Goal: Task Accomplishment & Management: Use online tool/utility

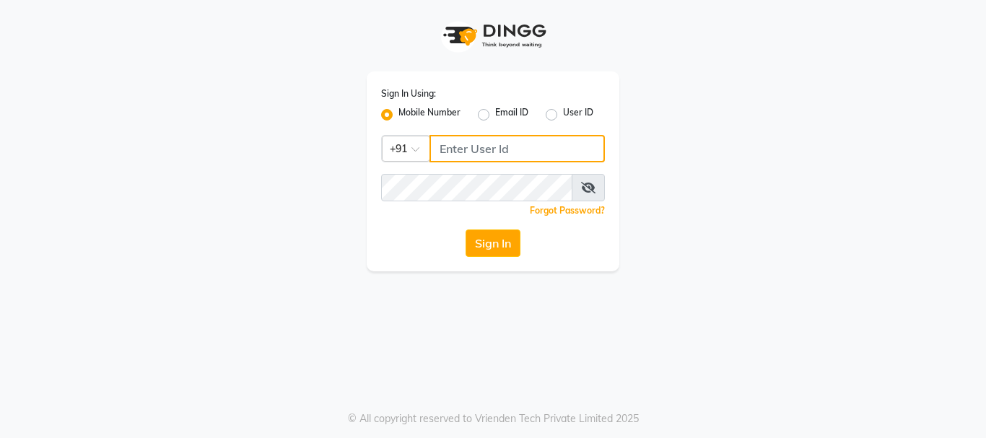
drag, startPoint x: 0, startPoint y: 0, endPoint x: 473, endPoint y: 150, distance: 495.9
click at [473, 150] on input "Username" at bounding box center [516, 148] width 175 height 27
type input "9686996500"
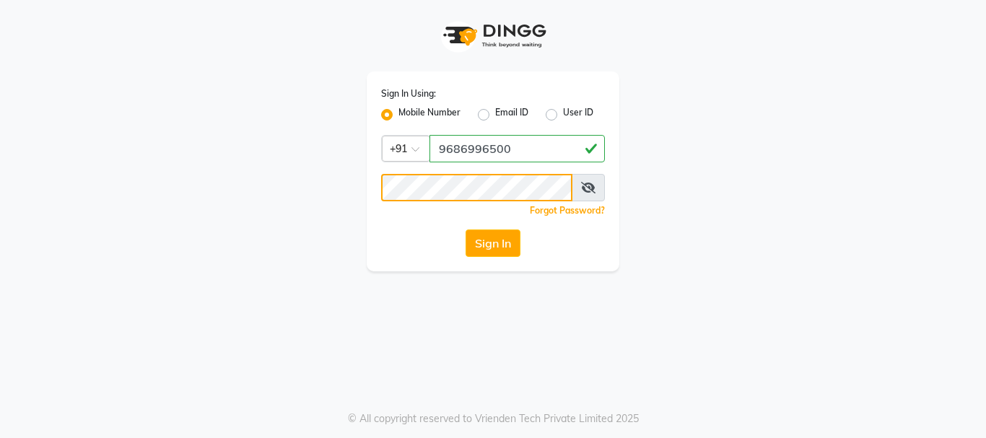
click at [465, 229] on button "Sign In" at bounding box center [492, 242] width 55 height 27
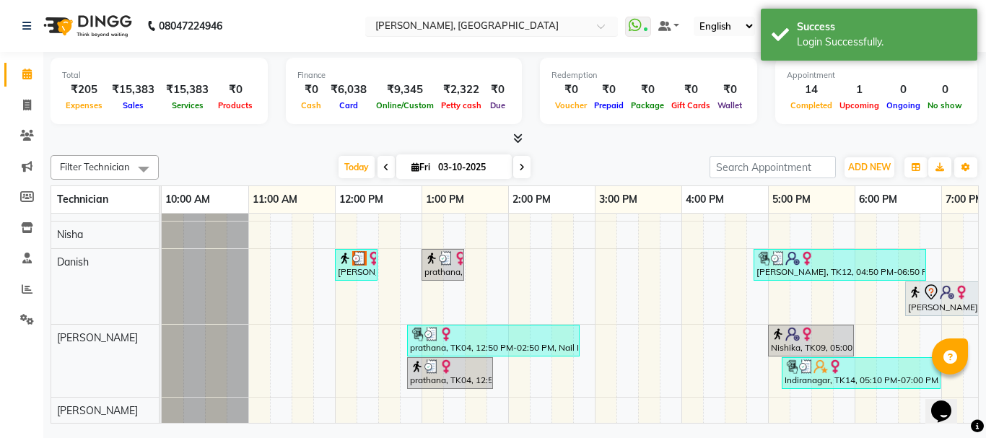
click at [498, 25] on input "text" at bounding box center [476, 27] width 209 height 14
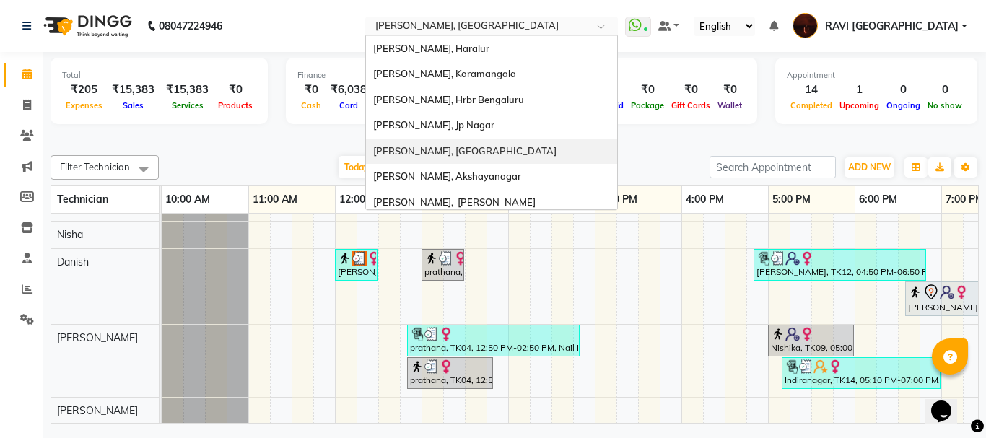
click at [504, 145] on span "[PERSON_NAME], [GEOGRAPHIC_DATA]" at bounding box center [464, 151] width 183 height 12
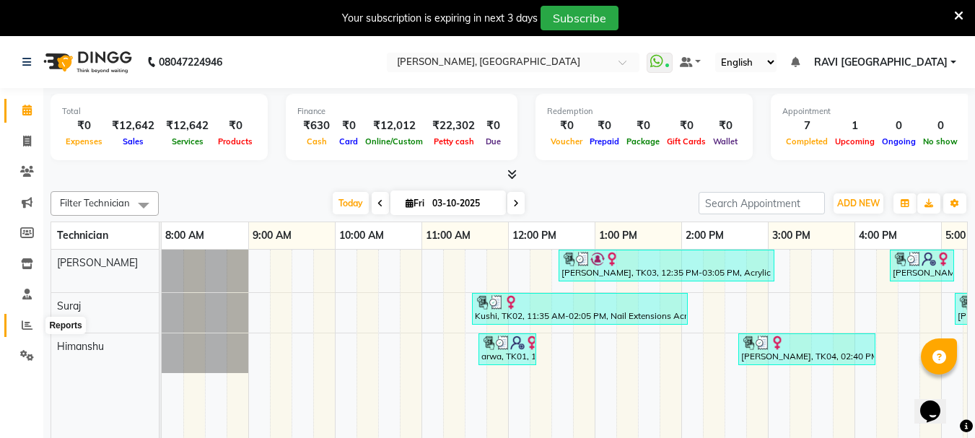
click at [28, 318] on span at bounding box center [26, 325] width 25 height 17
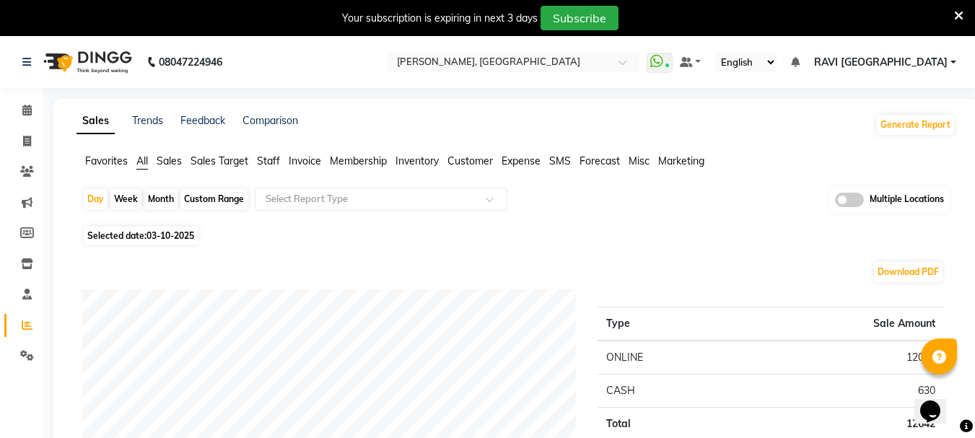
click at [163, 157] on span "Sales" at bounding box center [169, 160] width 25 height 13
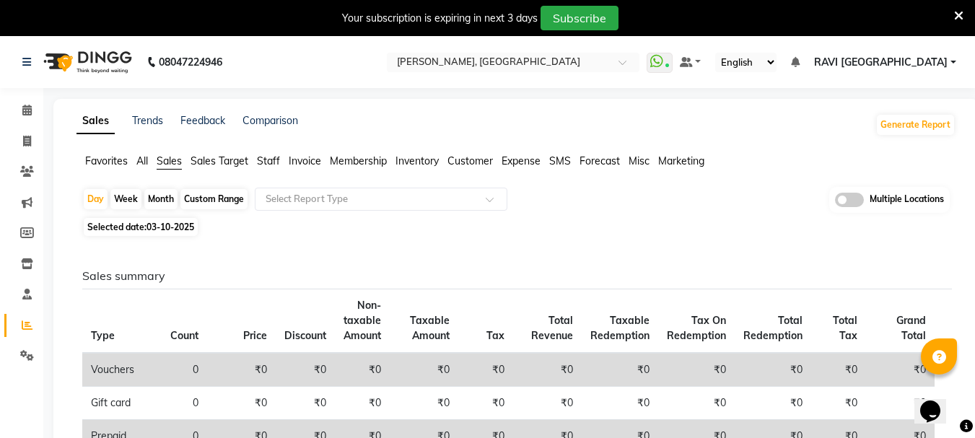
click at [165, 199] on div "Month" at bounding box center [160, 199] width 33 height 20
select select "10"
select select "2025"
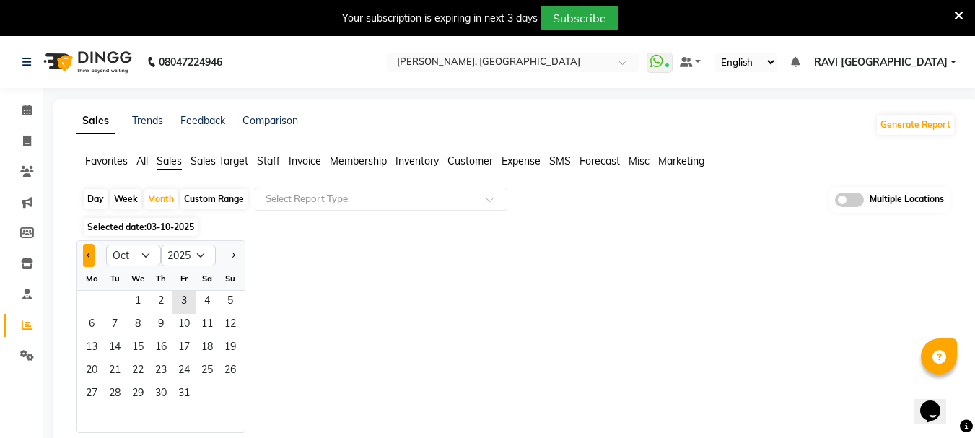
click at [85, 251] on button "Previous month" at bounding box center [89, 255] width 12 height 23
select select "9"
click at [97, 298] on span "1" at bounding box center [91, 302] width 23 height 23
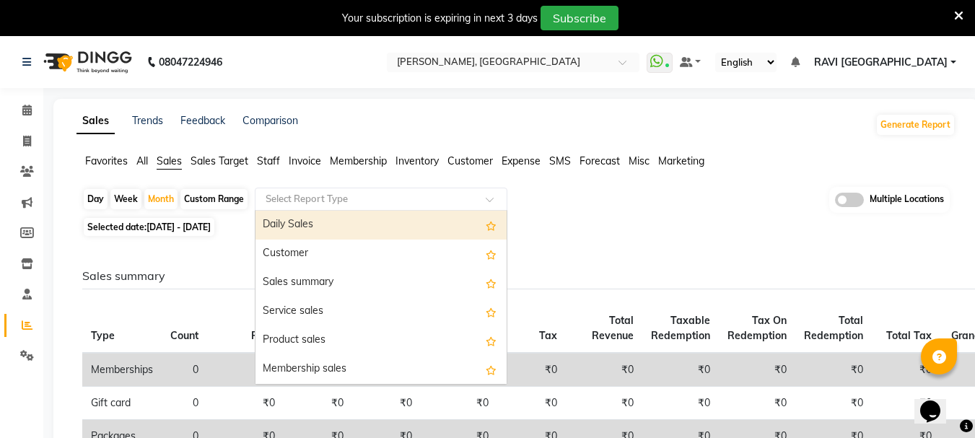
click at [393, 195] on input "text" at bounding box center [367, 199] width 208 height 14
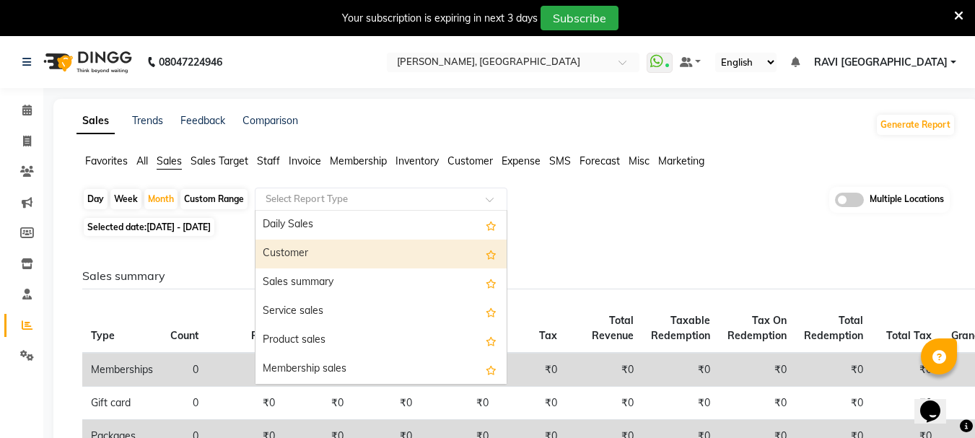
click at [346, 263] on div "Customer" at bounding box center [380, 254] width 251 height 29
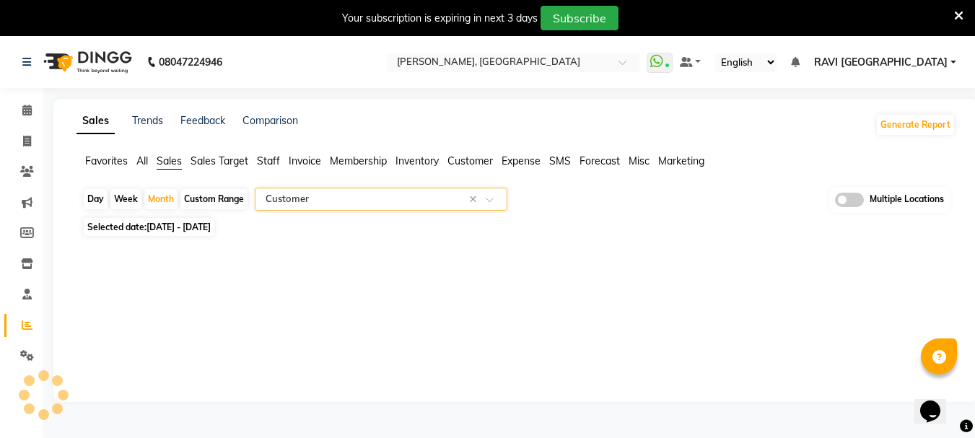
select select "full_report"
select select "csv"
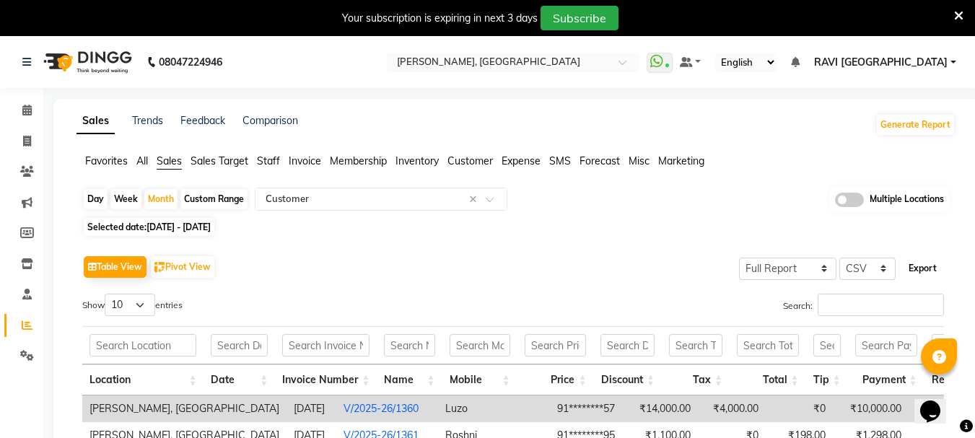
click at [919, 269] on button "Export" at bounding box center [923, 268] width 40 height 25
